Goal: Information Seeking & Learning: Learn about a topic

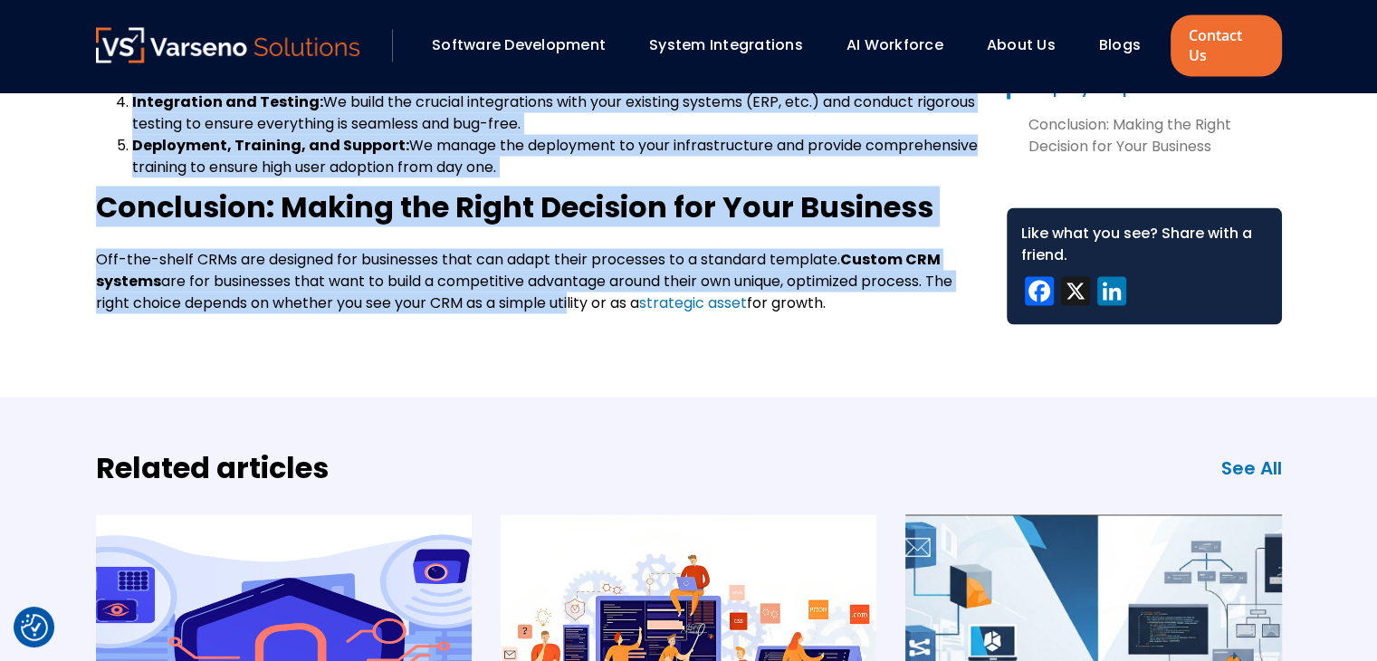
scroll to position [3349, 0]
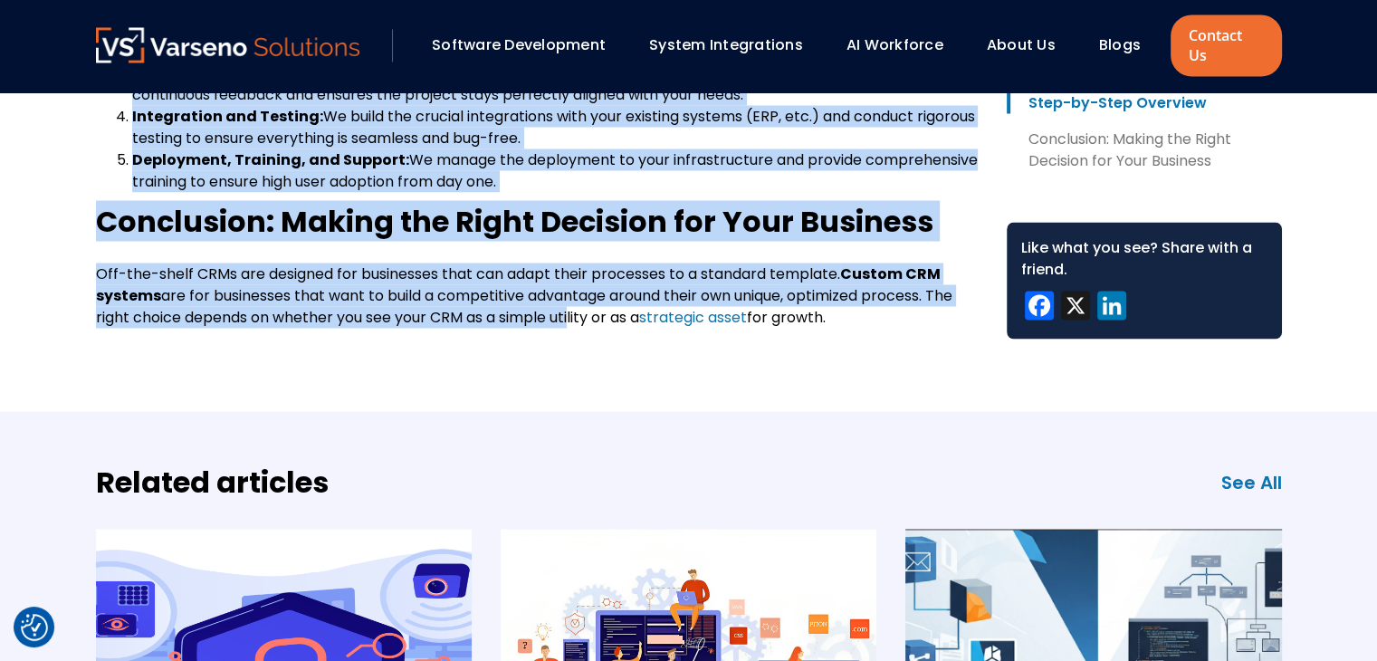
drag, startPoint x: 93, startPoint y: 94, endPoint x: 884, endPoint y: 292, distance: 814.8
copy body "Lorem i Dolors AME Consec adi Elit Seddoeiu Temporinc 86, 8502 Utlab et Dolorem…"
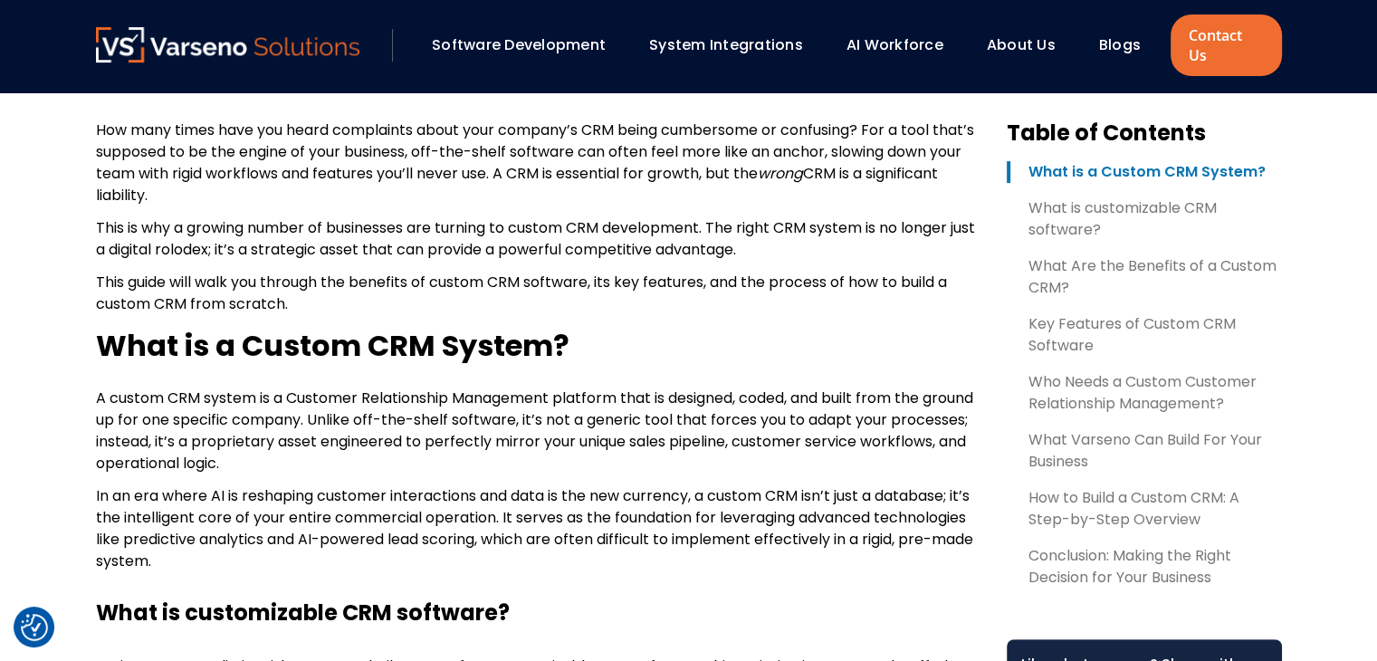
scroll to position [181, 0]
